Goal: Information Seeking & Learning: Find specific fact

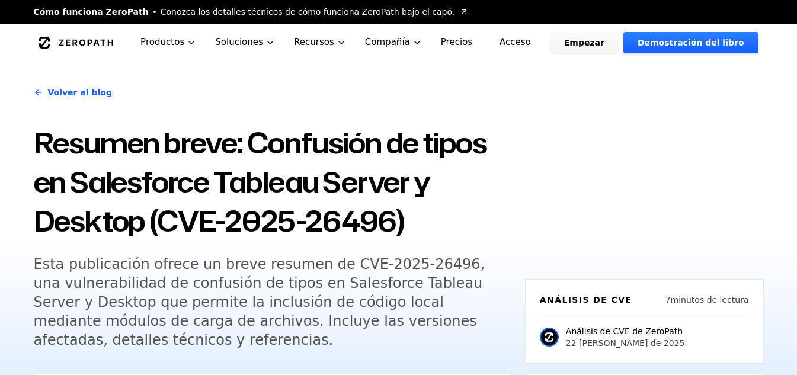
drag, startPoint x: 148, startPoint y: 229, endPoint x: 465, endPoint y: 235, distance: 317.0
click at [465, 232] on h1 "Resumen breve: Confusión de tipos en Salesforce Tableau Server y Desktop (CVE-2…" at bounding box center [272, 181] width 477 height 117
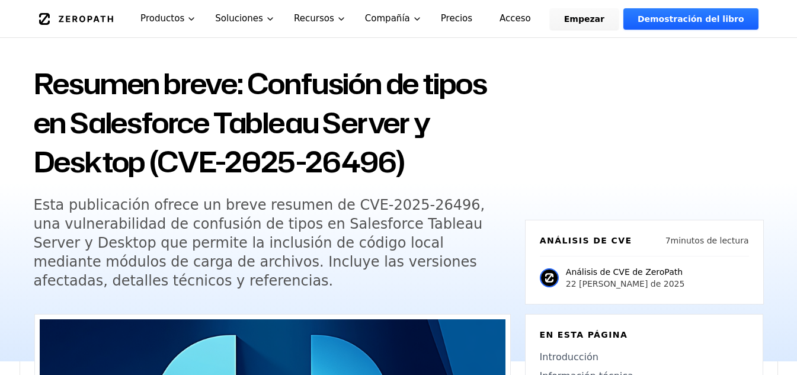
drag, startPoint x: 611, startPoint y: 105, endPoint x: 626, endPoint y: 88, distance: 21.8
click at [612, 105] on div "Volver al blog Resumen breve: Confusión de tipos en Salesforce Tableau Server y…" at bounding box center [399, 181] width 758 height 359
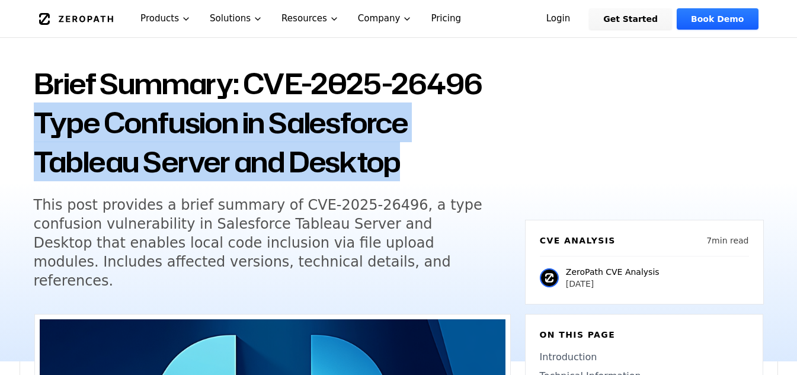
drag, startPoint x: 74, startPoint y: 121, endPoint x: 431, endPoint y: 156, distance: 359.0
click at [431, 156] on h1 "Brief Summary: CVE-2025-26496 Type Confusion in Salesforce Tableau Server and D…" at bounding box center [272, 122] width 477 height 117
copy h1 "Type Confusion in Salesforce Tableau Server and Desktop"
click at [448, 141] on h1 "Brief Summary: CVE-2025-26496 Type Confusion in Salesforce Tableau Server and D…" at bounding box center [272, 122] width 477 height 117
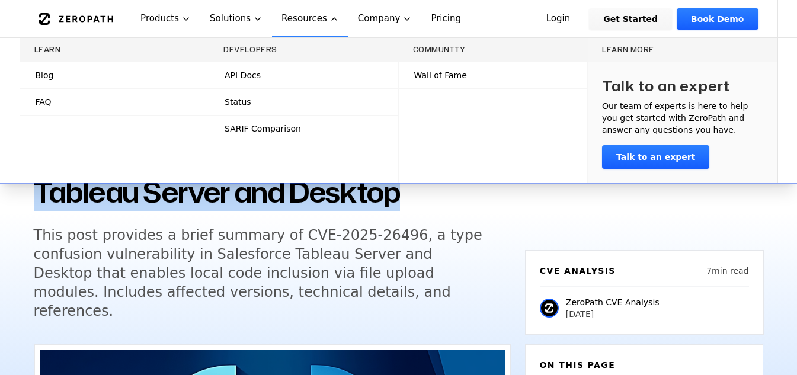
scroll to position [0, 0]
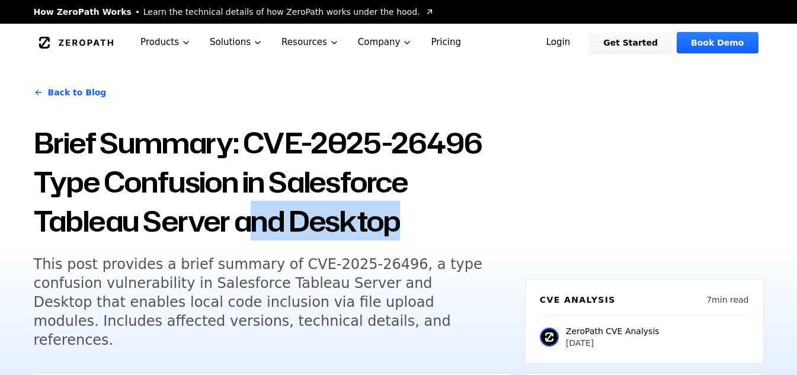
drag, startPoint x: 414, startPoint y: 164, endPoint x: 259, endPoint y: 231, distance: 168.7
click at [259, 231] on h1 "Brief Summary: CVE-2025-26496 Type Confusion in Salesforce Tableau Server and D…" at bounding box center [272, 181] width 477 height 117
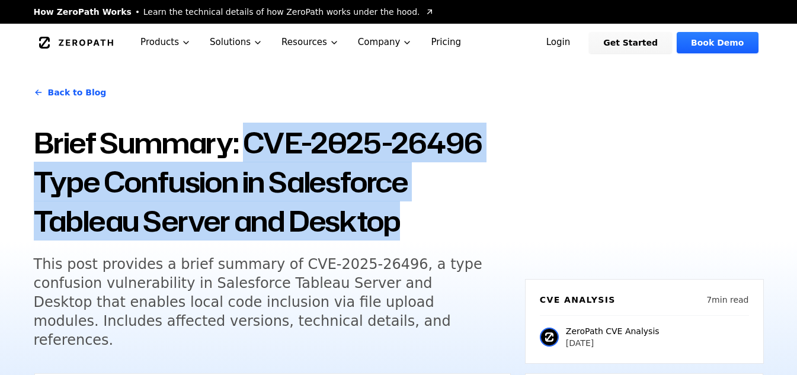
drag, startPoint x: 248, startPoint y: 149, endPoint x: 435, endPoint y: 214, distance: 198.4
click at [435, 214] on h1 "Brief Summary: CVE-2025-26496 Type Confusion in Salesforce Tableau Server and D…" at bounding box center [272, 181] width 477 height 117
copy h1 "CVE-2025-26496 Type Confusion in Salesforce Tableau Server and Desktop"
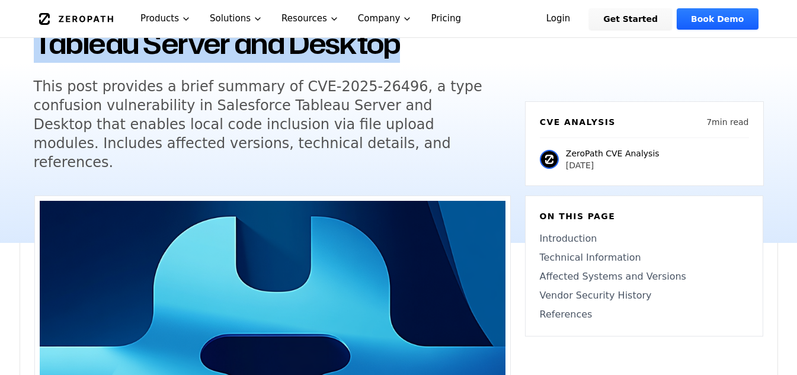
scroll to position [355, 0]
